Goal: Navigation & Orientation: Find specific page/section

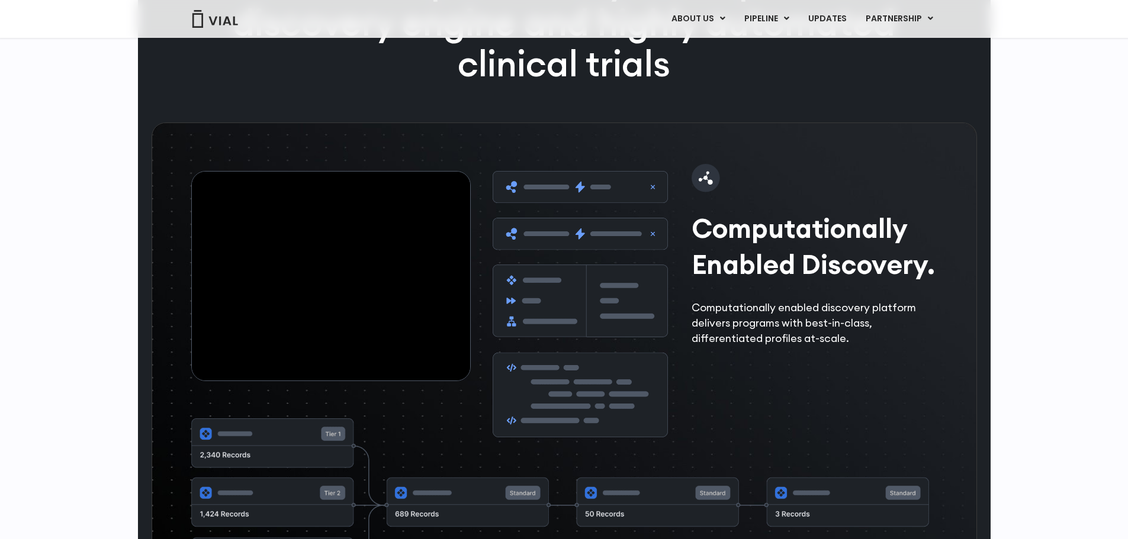
scroll to position [1776, 0]
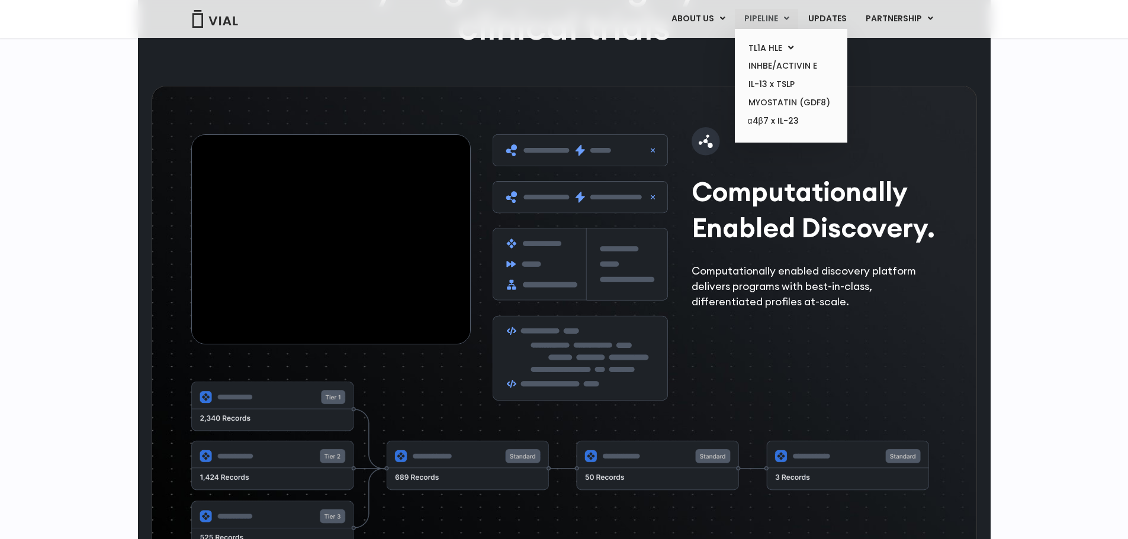
click at [773, 13] on link "PIPELINE" at bounding box center [766, 19] width 63 height 20
